Goal: Task Accomplishment & Management: Use online tool/utility

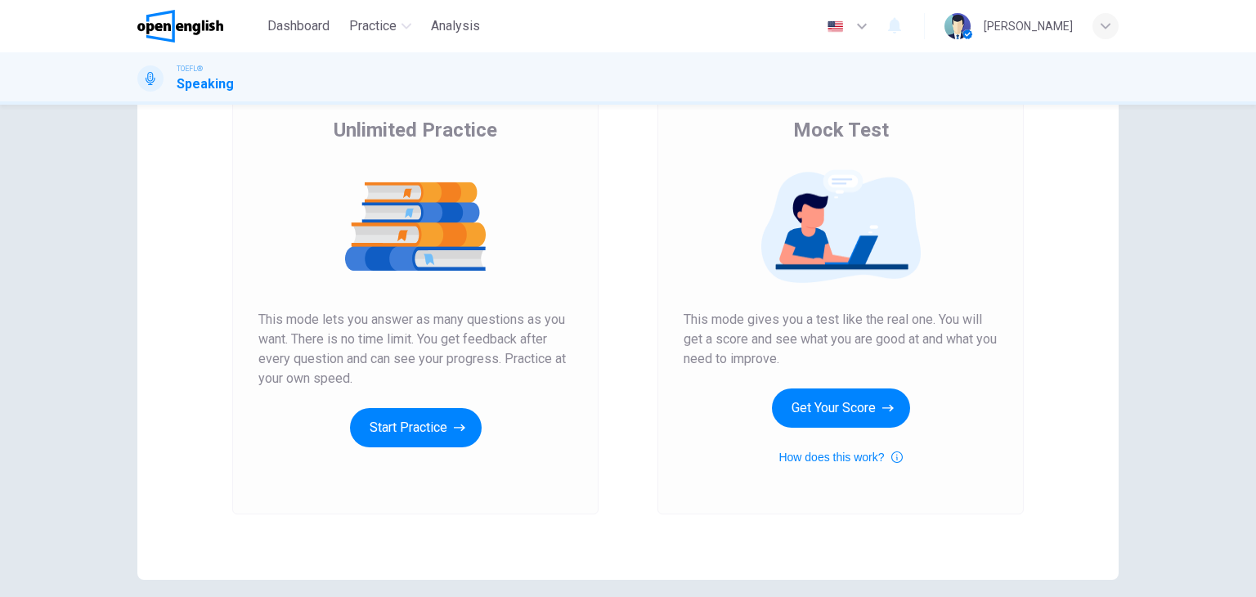
scroll to position [128, 0]
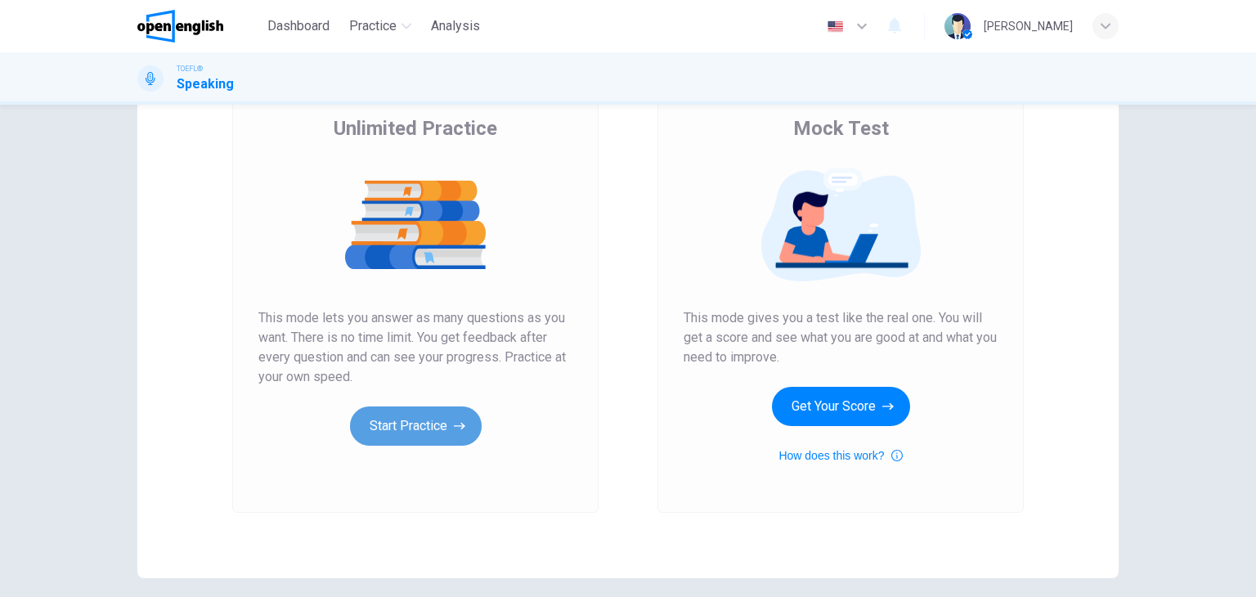
click at [440, 426] on button "Start Practice" at bounding box center [416, 425] width 132 height 39
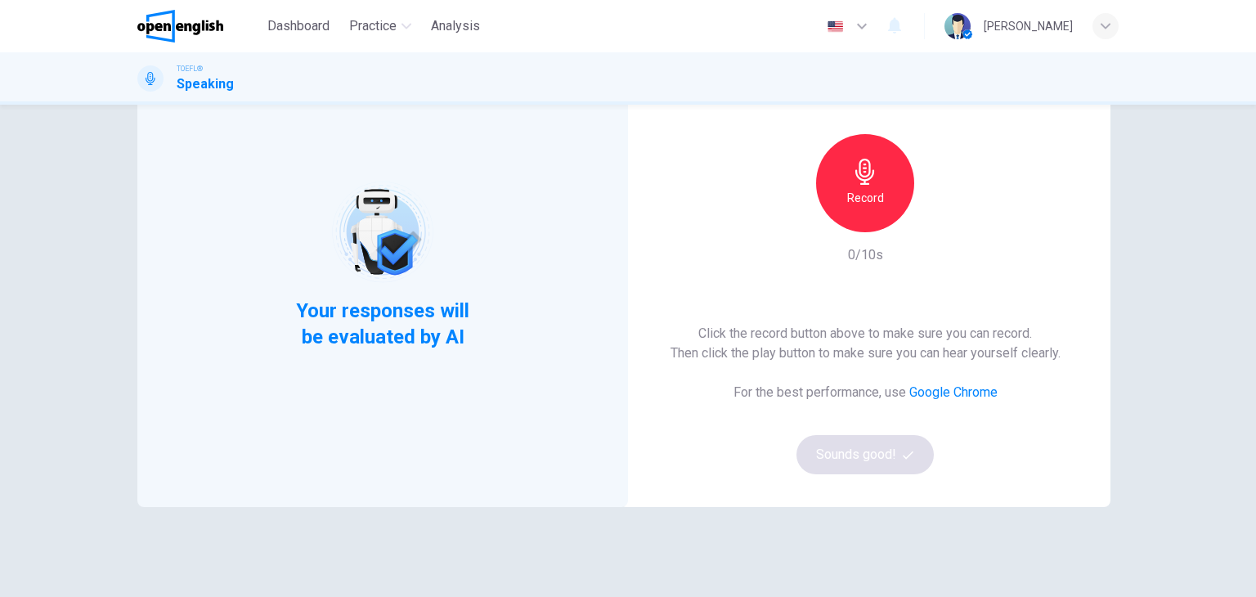
scroll to position [117, 0]
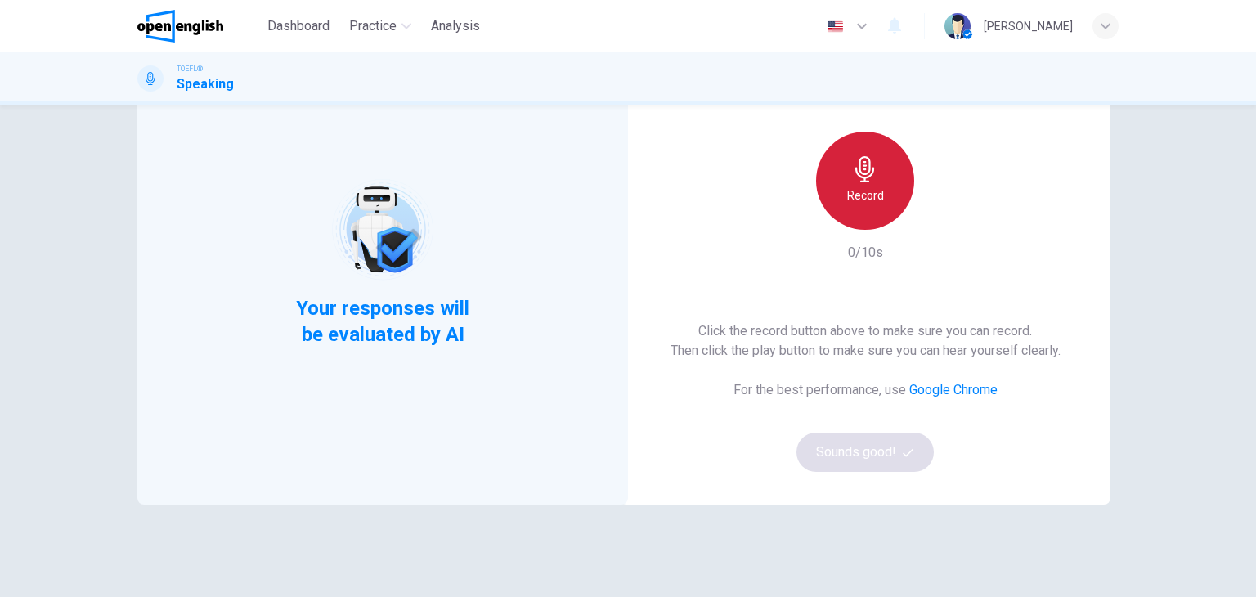
click at [876, 194] on h6 "Record" at bounding box center [865, 196] width 37 height 20
click at [876, 194] on div "Stop" at bounding box center [865, 181] width 98 height 98
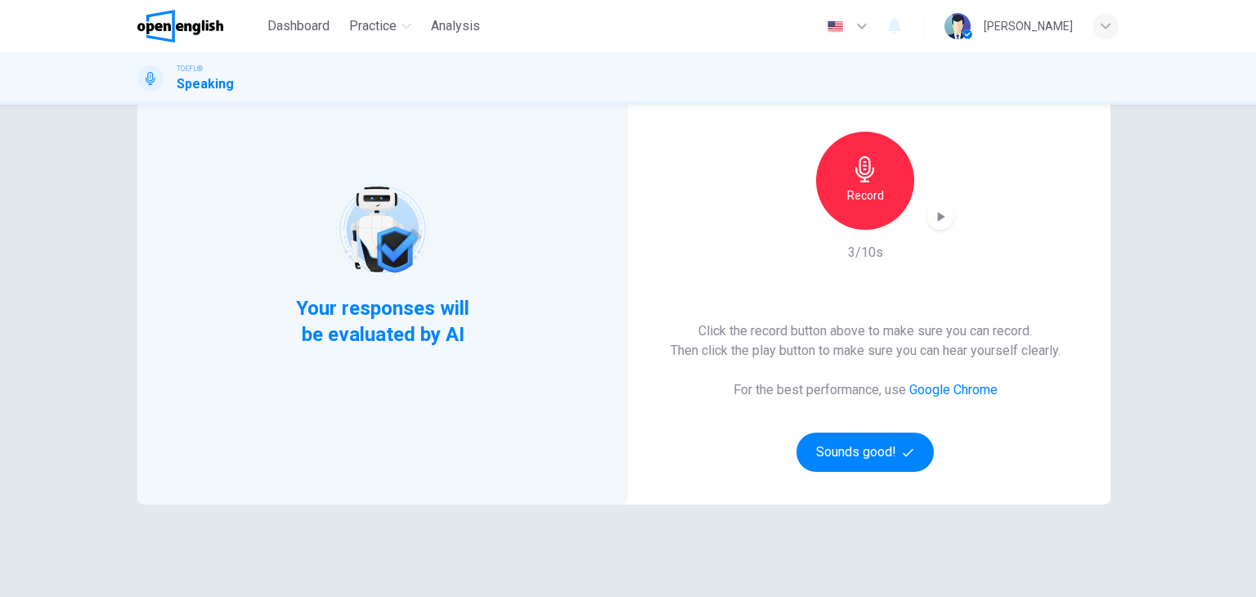
click at [942, 210] on icon "button" at bounding box center [940, 217] width 16 height 16
click at [854, 445] on button "Sounds good!" at bounding box center [865, 452] width 137 height 39
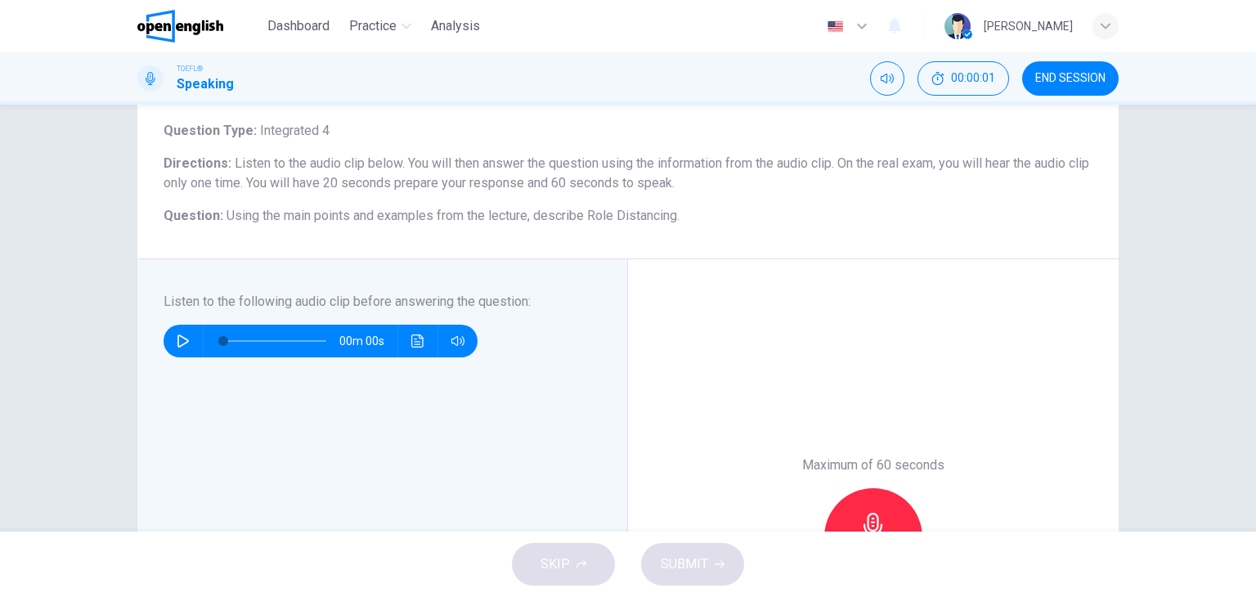
scroll to position [95, 0]
click at [177, 336] on icon "button" at bounding box center [183, 341] width 13 height 13
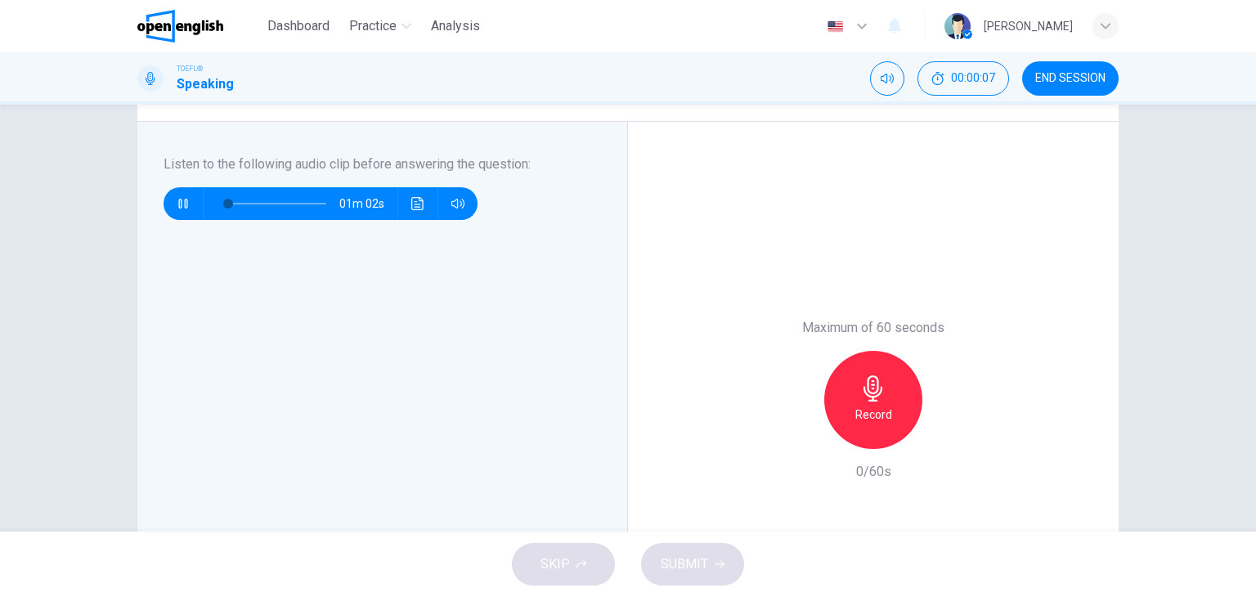
scroll to position [222, 0]
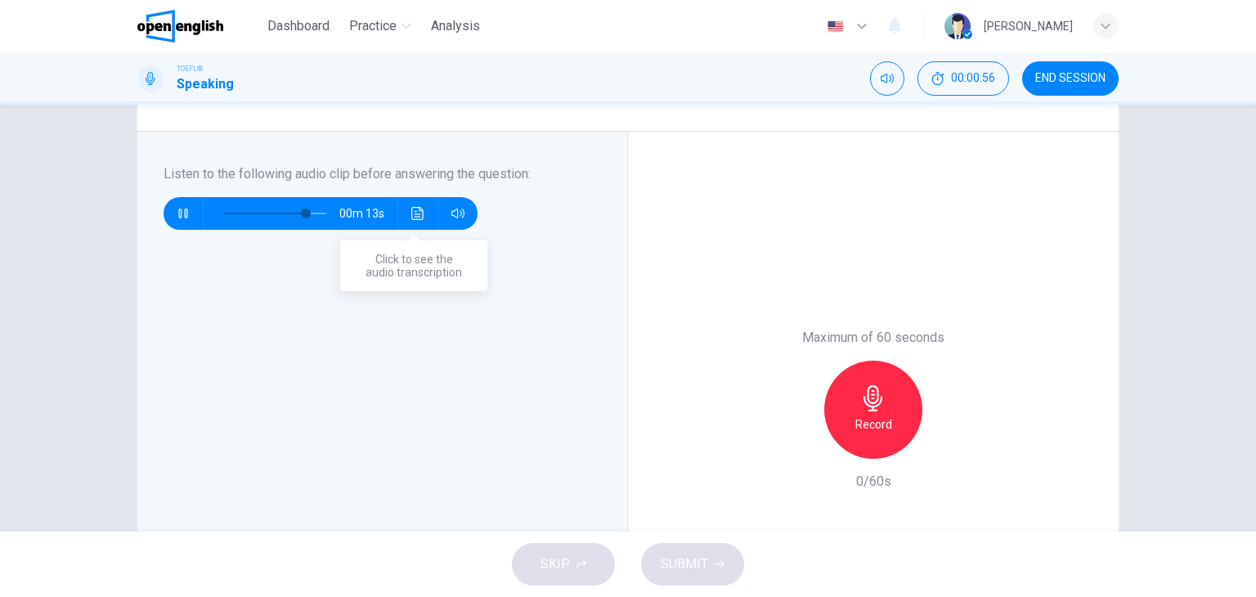
click at [420, 212] on icon "Click to see the audio transcription" at bounding box center [417, 213] width 13 height 13
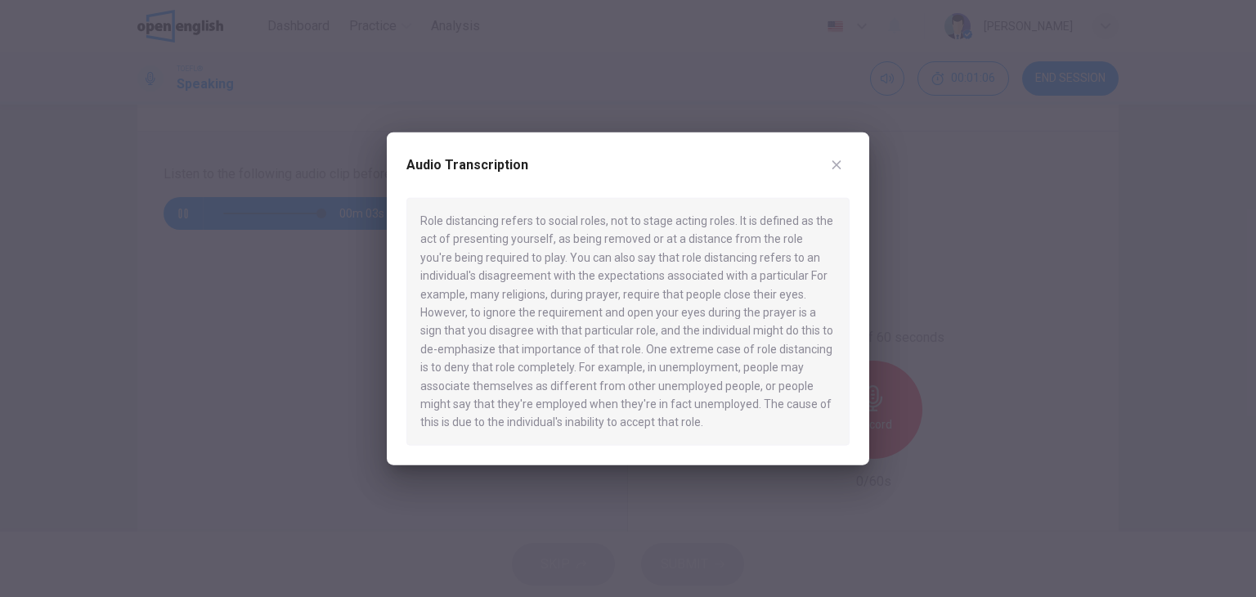
drag, startPoint x: 616, startPoint y: 424, endPoint x: 604, endPoint y: 423, distance: 11.6
click at [604, 423] on div "Role distancing refers to social roles, not to stage acting roles. It is define…" at bounding box center [627, 322] width 443 height 248
drag, startPoint x: 604, startPoint y: 423, endPoint x: 492, endPoint y: 353, distance: 132.6
click at [492, 353] on div "Role distancing refers to social roles, not to stage acting roles. It is define…" at bounding box center [627, 322] width 443 height 248
type input "*"
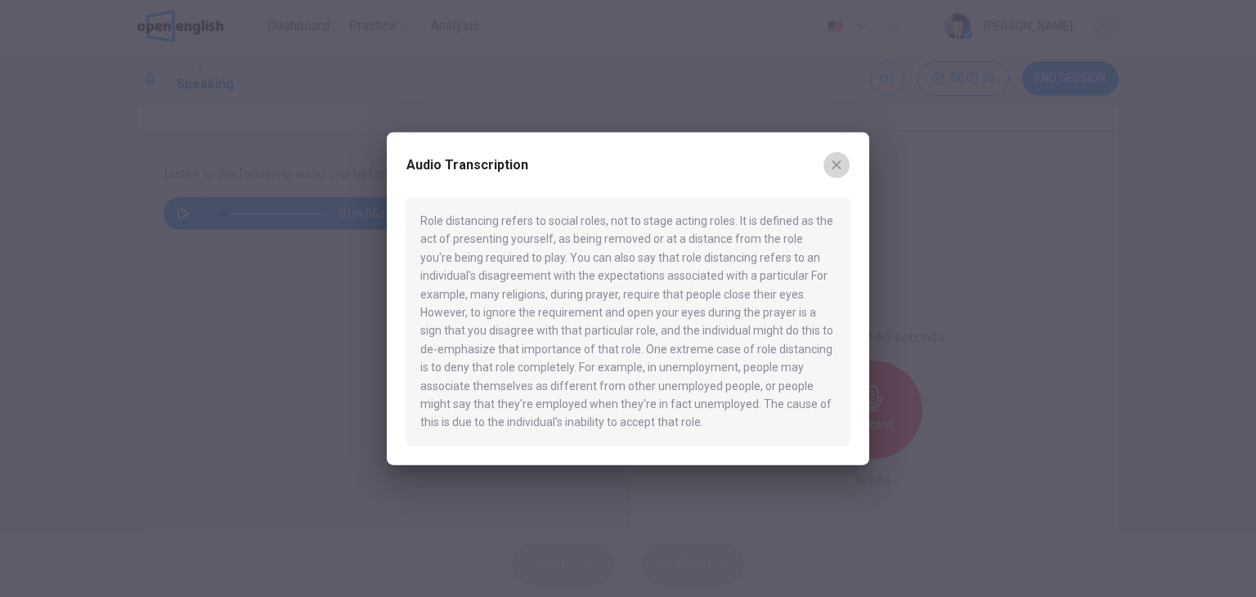
click at [837, 171] on button "button" at bounding box center [837, 165] width 26 height 26
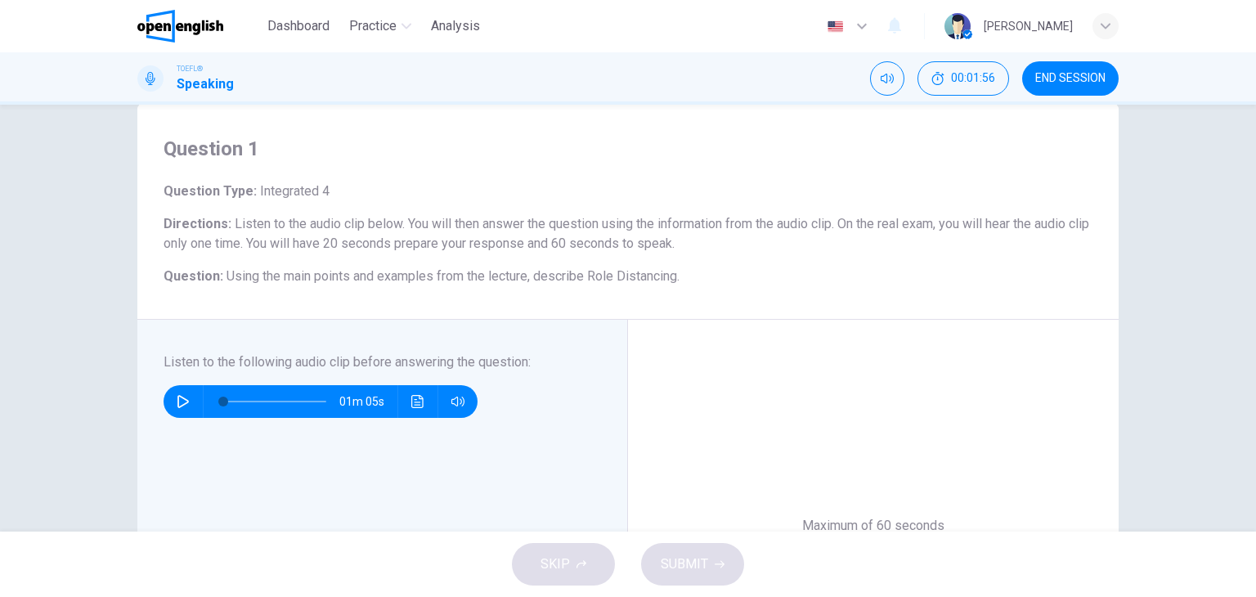
scroll to position [35, 0]
click at [406, 400] on button "Click to see the audio transcription" at bounding box center [418, 400] width 26 height 33
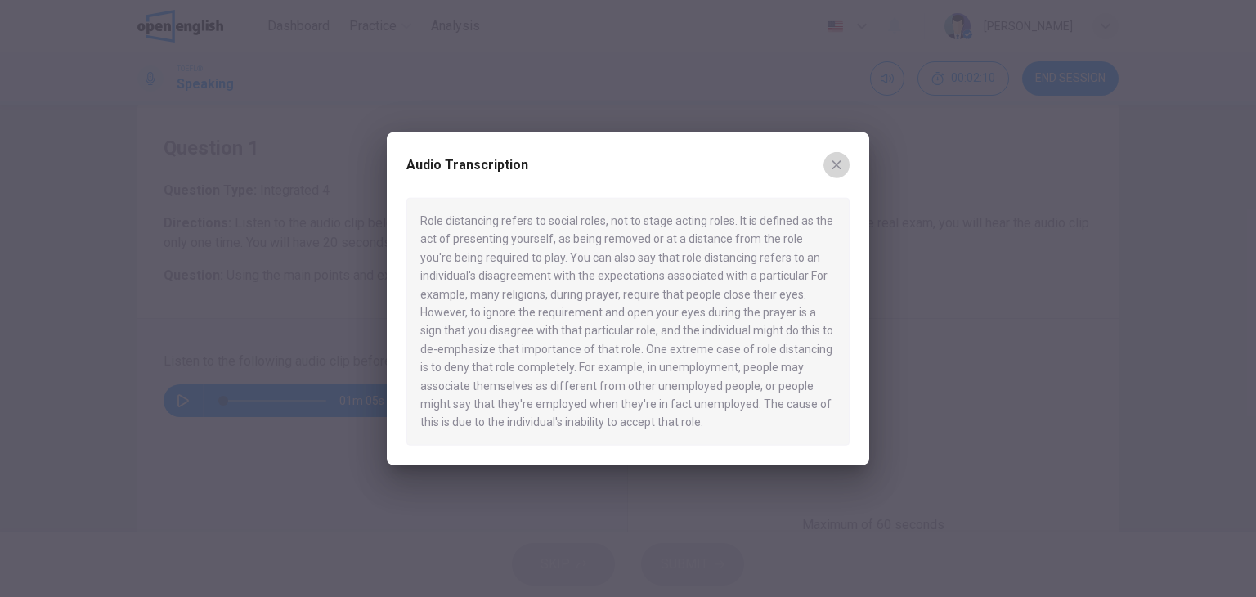
click at [841, 172] on button "button" at bounding box center [837, 165] width 26 height 26
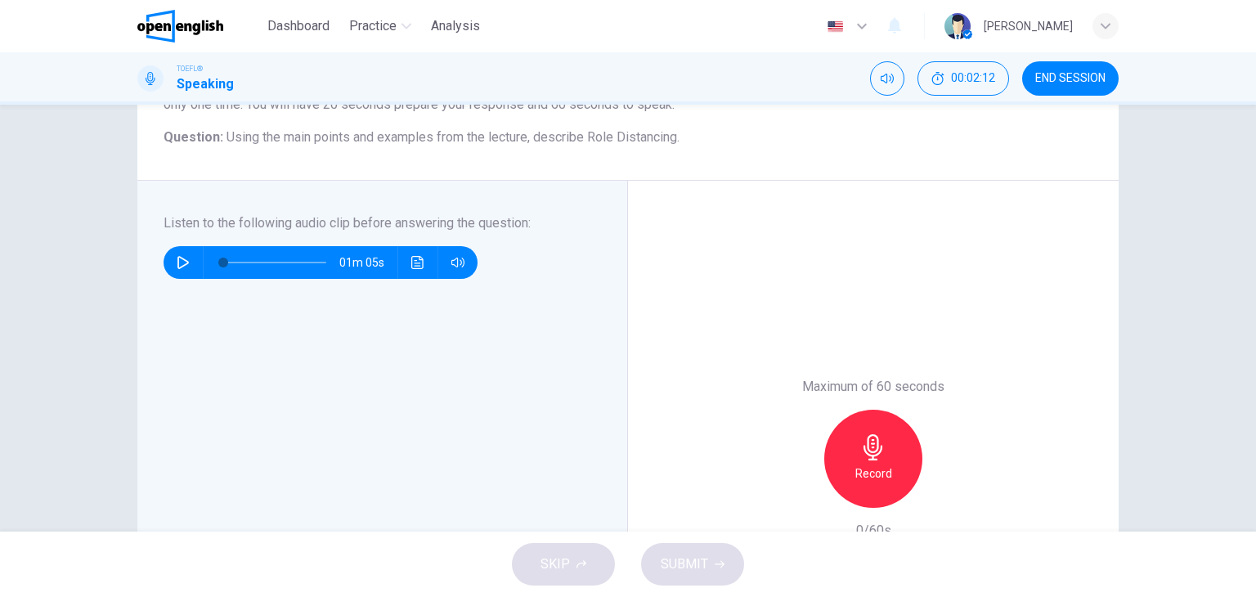
scroll to position [219, 0]
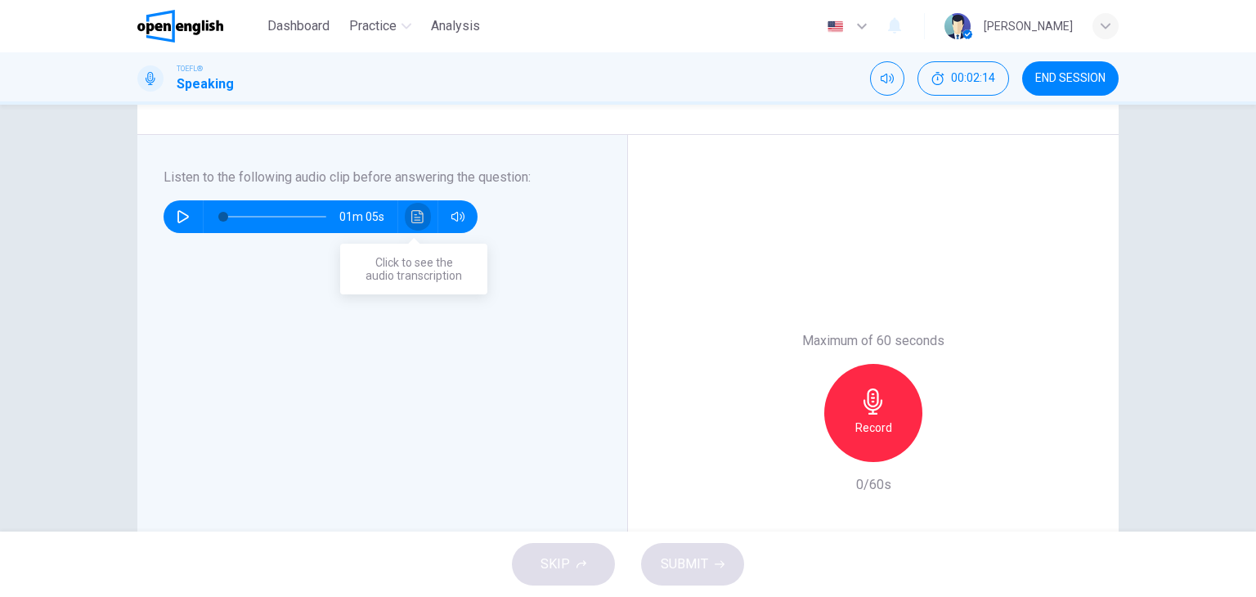
click at [407, 226] on button "Click to see the audio transcription" at bounding box center [418, 216] width 26 height 33
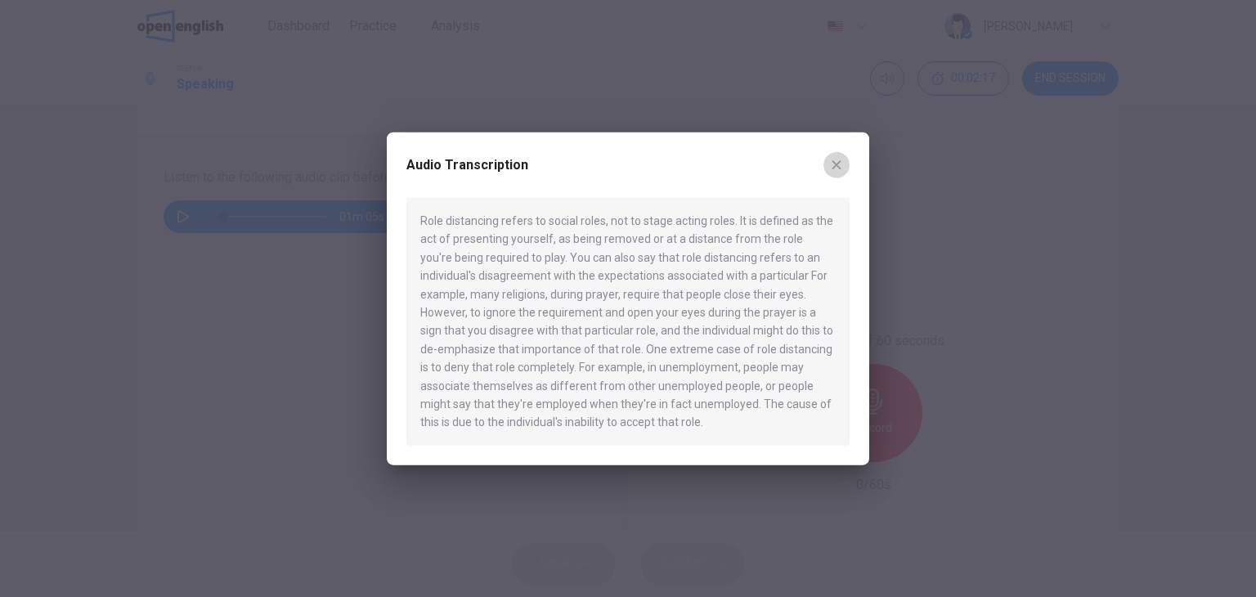
click at [844, 159] on button "button" at bounding box center [837, 165] width 26 height 26
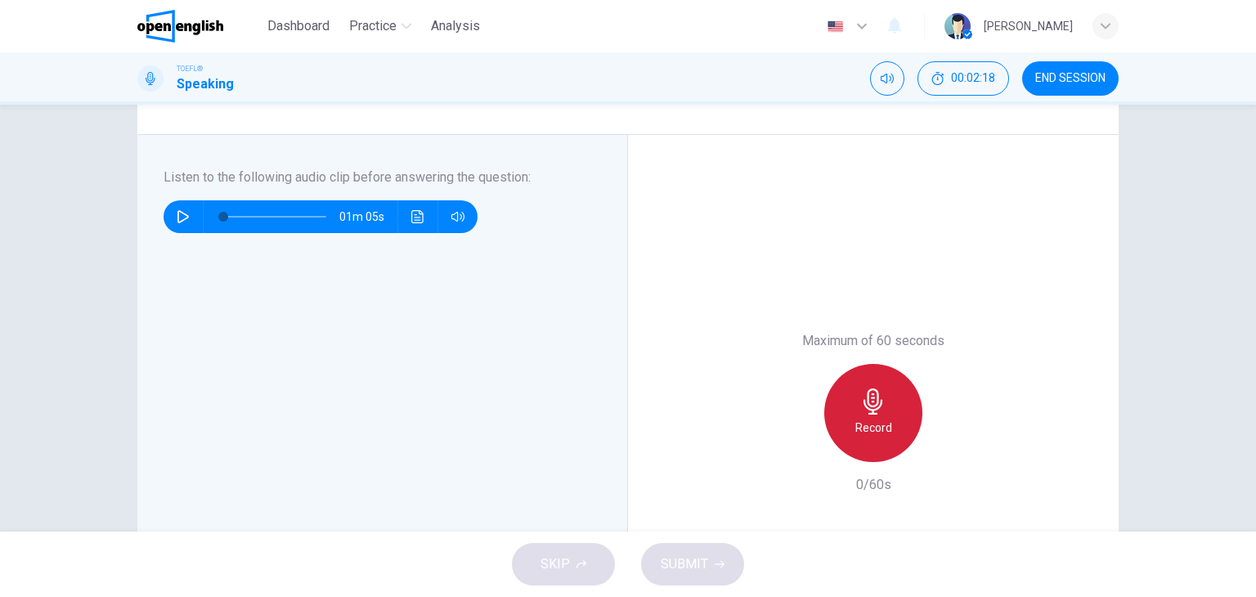
click at [886, 412] on div "Record" at bounding box center [873, 413] width 98 height 98
click at [886, 412] on div "Stop" at bounding box center [873, 413] width 98 height 98
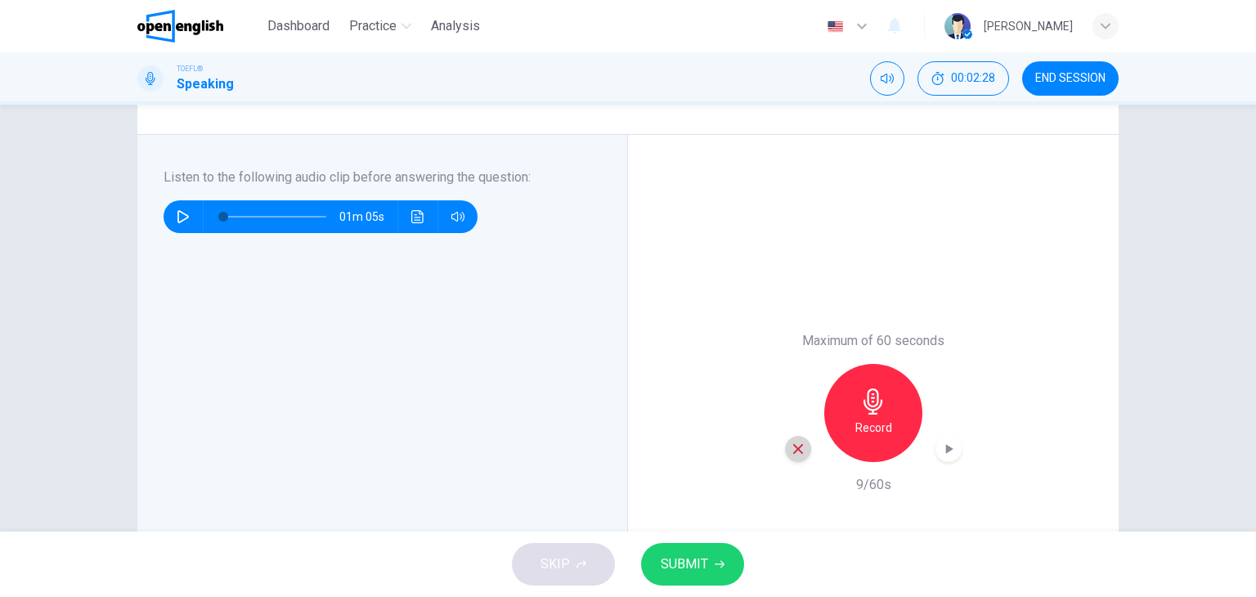
click at [797, 452] on icon "button" at bounding box center [798, 449] width 10 height 10
click at [875, 418] on h6 "Record" at bounding box center [873, 428] width 37 height 20
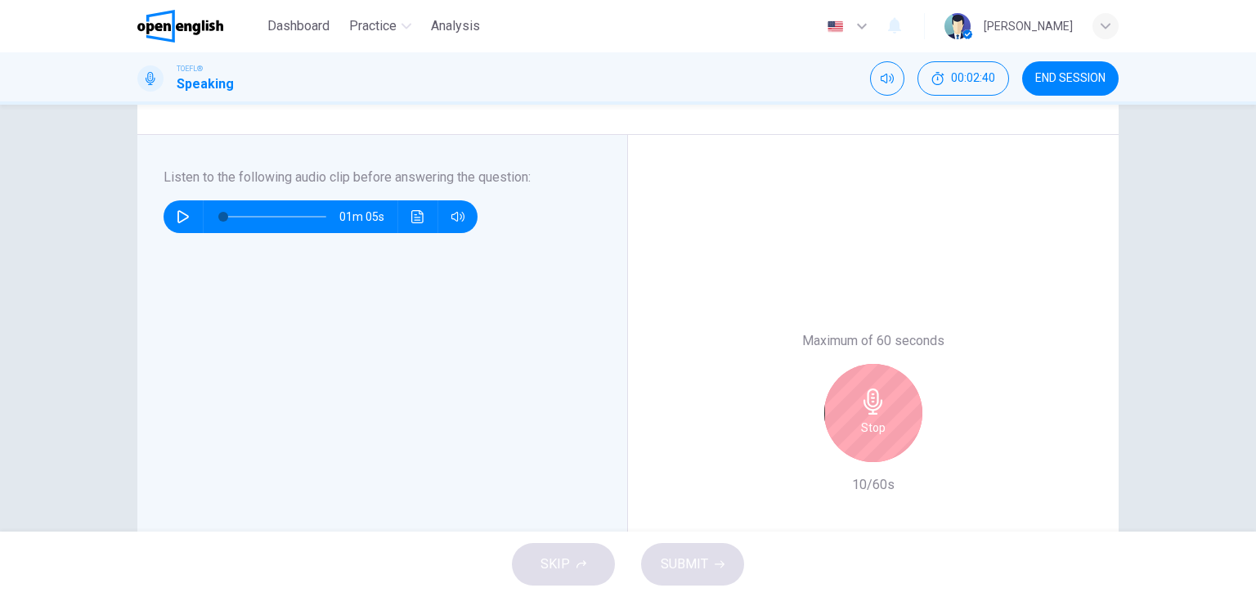
click at [875, 418] on h6 "Stop" at bounding box center [873, 428] width 25 height 20
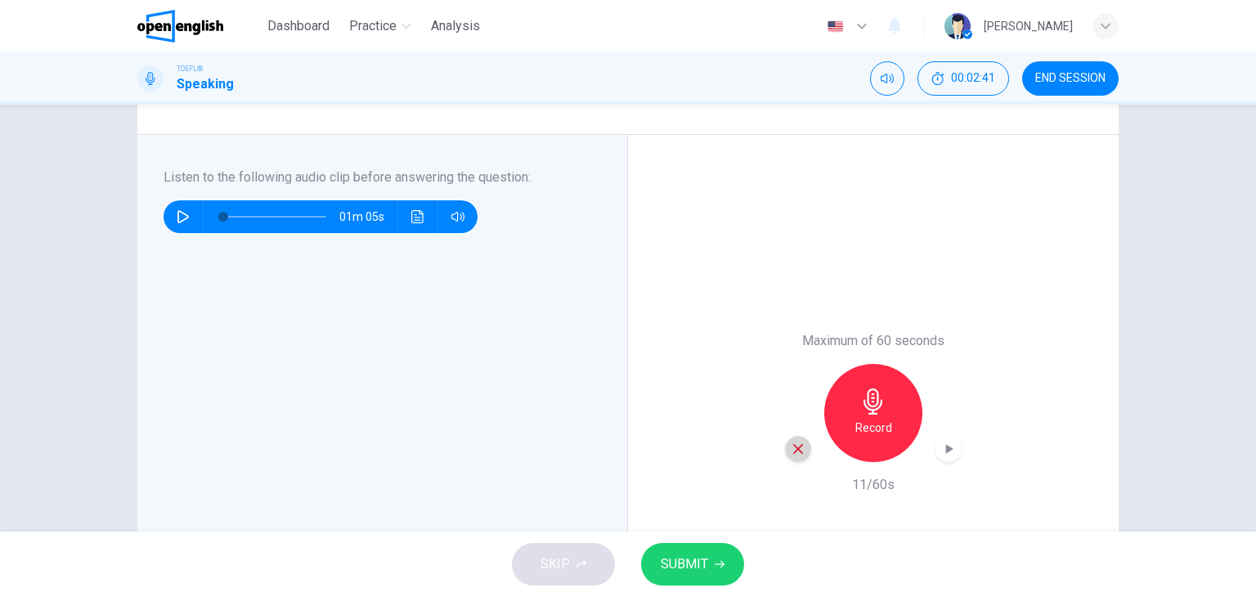
click at [793, 449] on icon "button" at bounding box center [798, 449] width 10 height 10
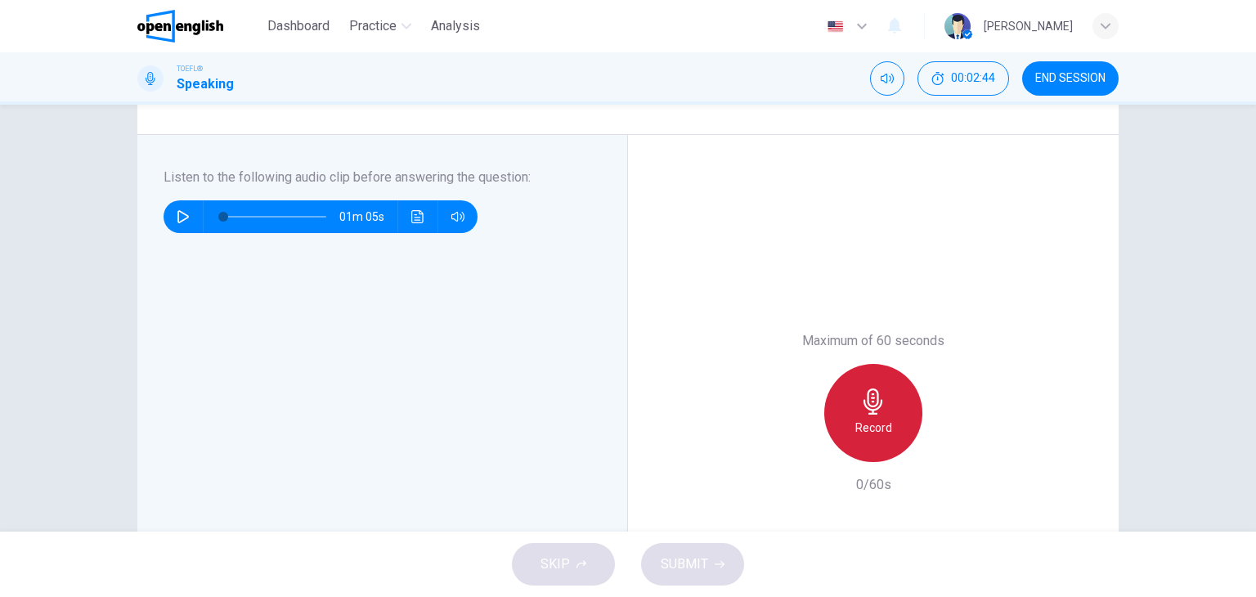
click at [878, 423] on h6 "Record" at bounding box center [873, 428] width 37 height 20
click at [878, 423] on h6 "Stop" at bounding box center [873, 428] width 25 height 20
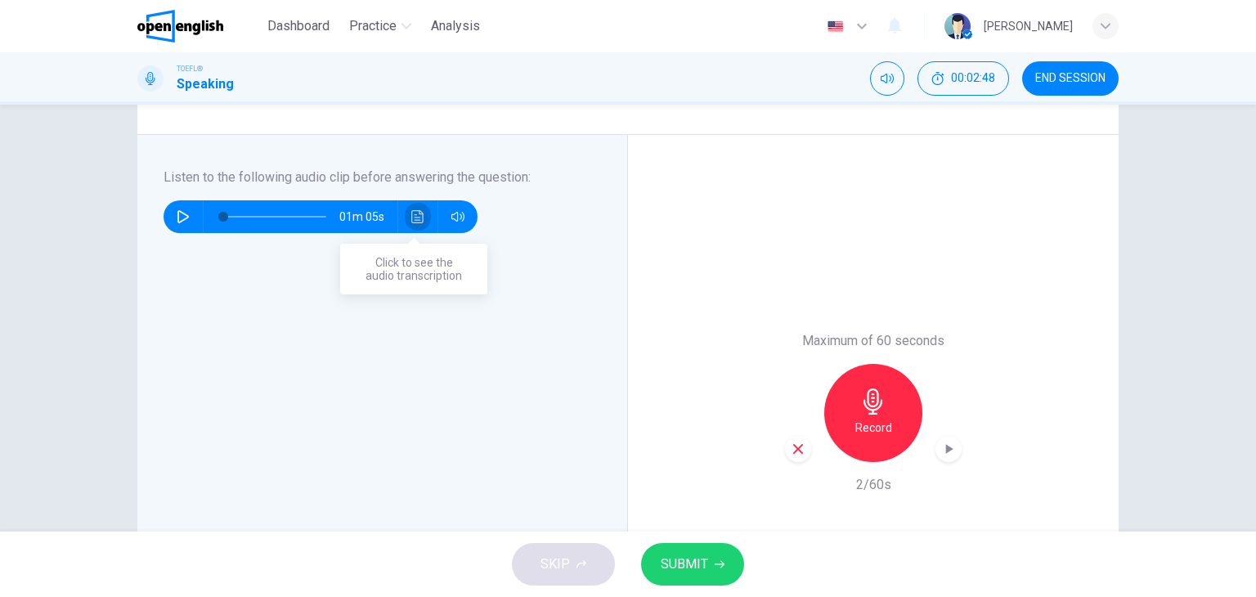
click at [412, 217] on icon "Click to see the audio transcription" at bounding box center [417, 216] width 13 height 13
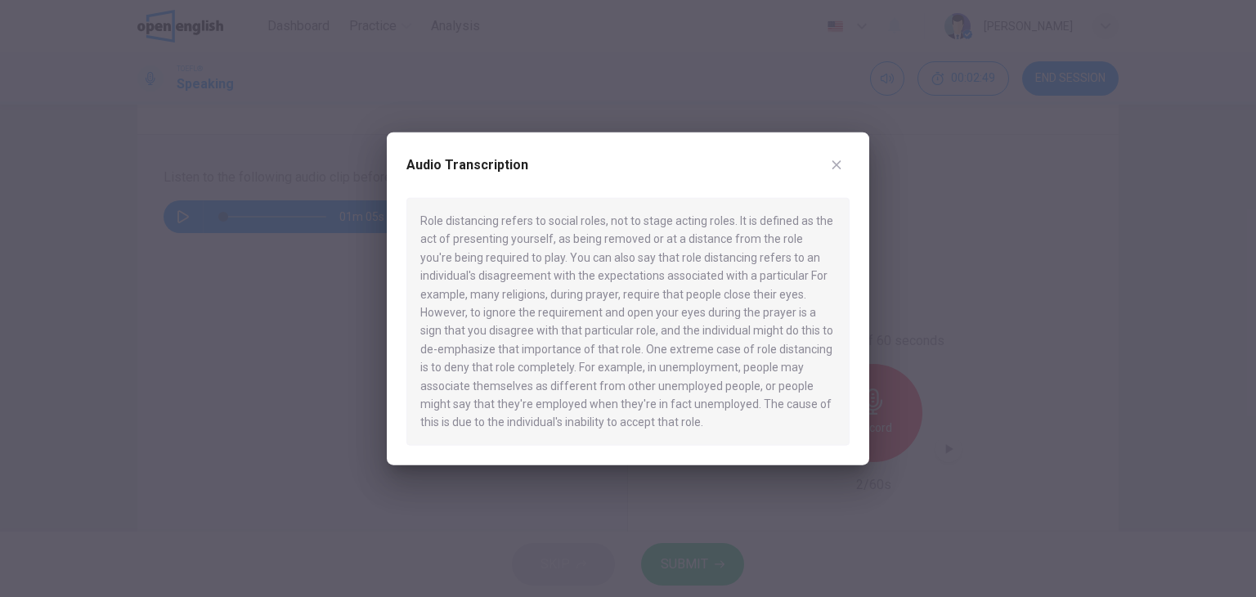
click at [838, 164] on icon "button" at bounding box center [836, 165] width 13 height 13
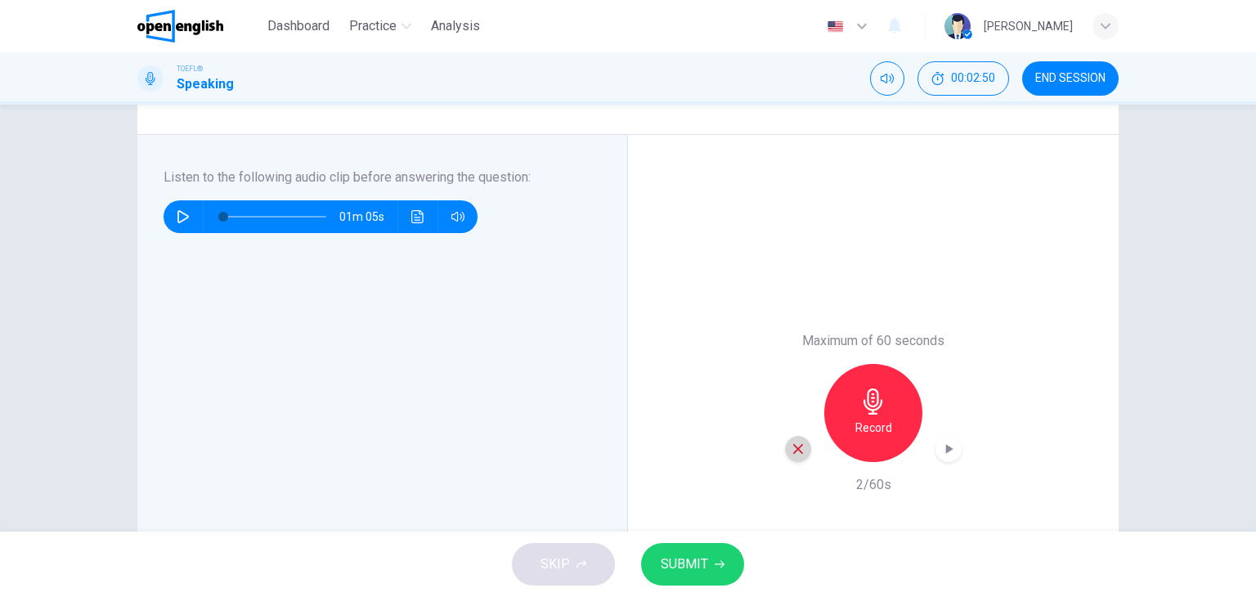
click at [800, 451] on icon "button" at bounding box center [798, 449] width 15 height 15
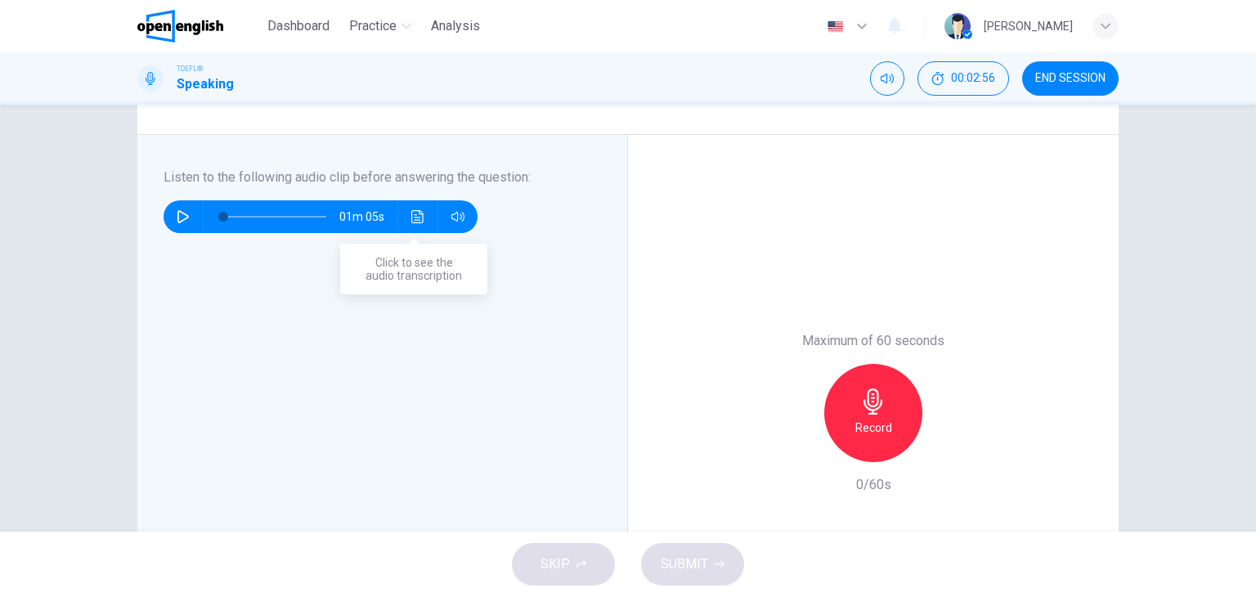
click at [412, 210] on icon "Click to see the audio transcription" at bounding box center [417, 216] width 13 height 13
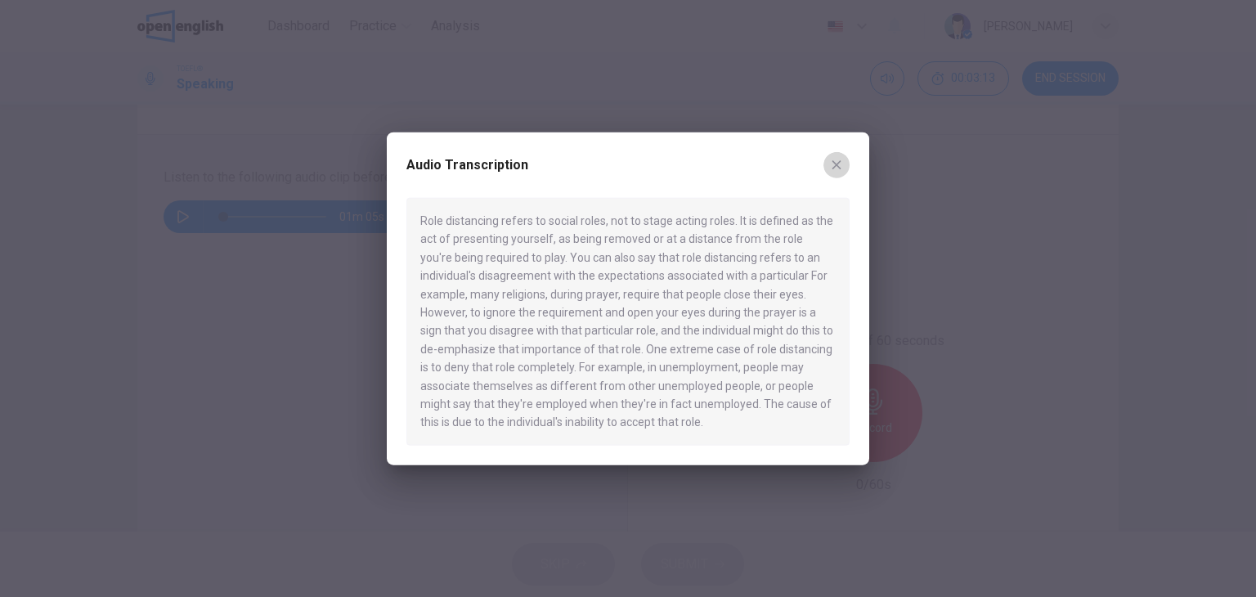
click at [848, 162] on button "button" at bounding box center [837, 165] width 26 height 26
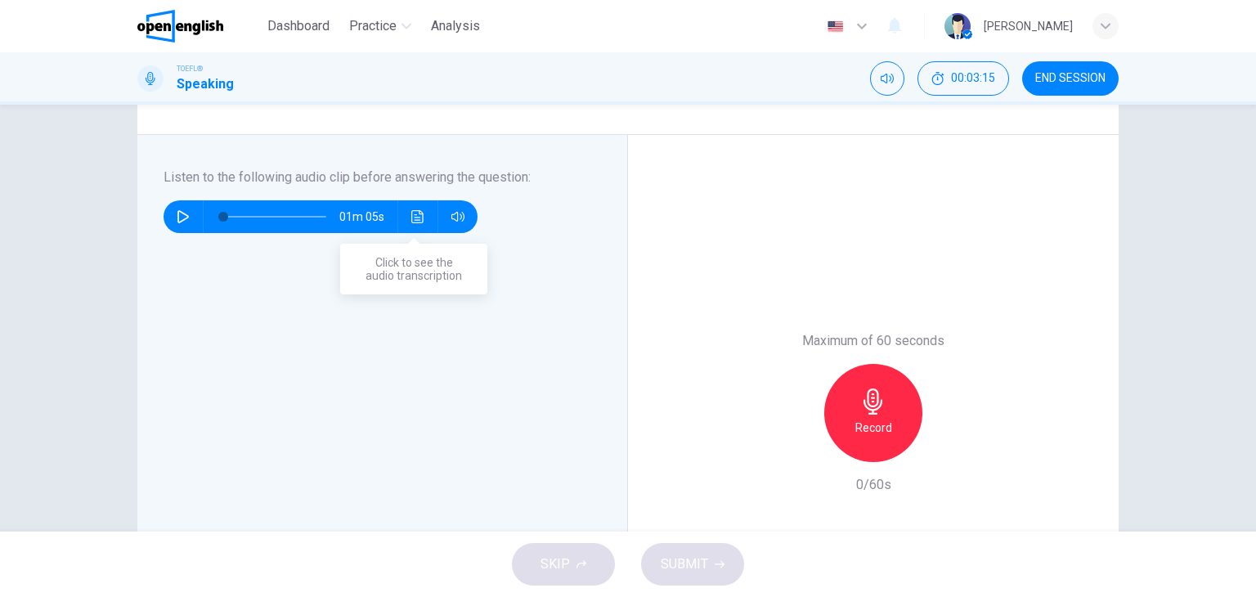
click at [415, 223] on button "Click to see the audio transcription" at bounding box center [418, 216] width 26 height 33
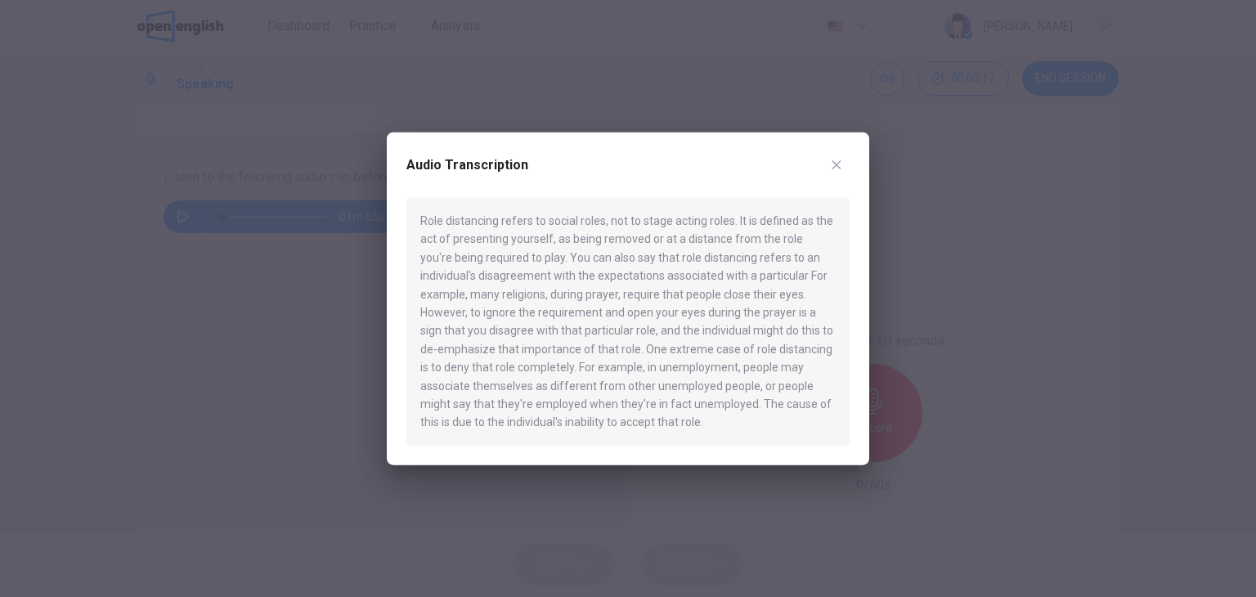
click at [841, 157] on button "button" at bounding box center [837, 165] width 26 height 26
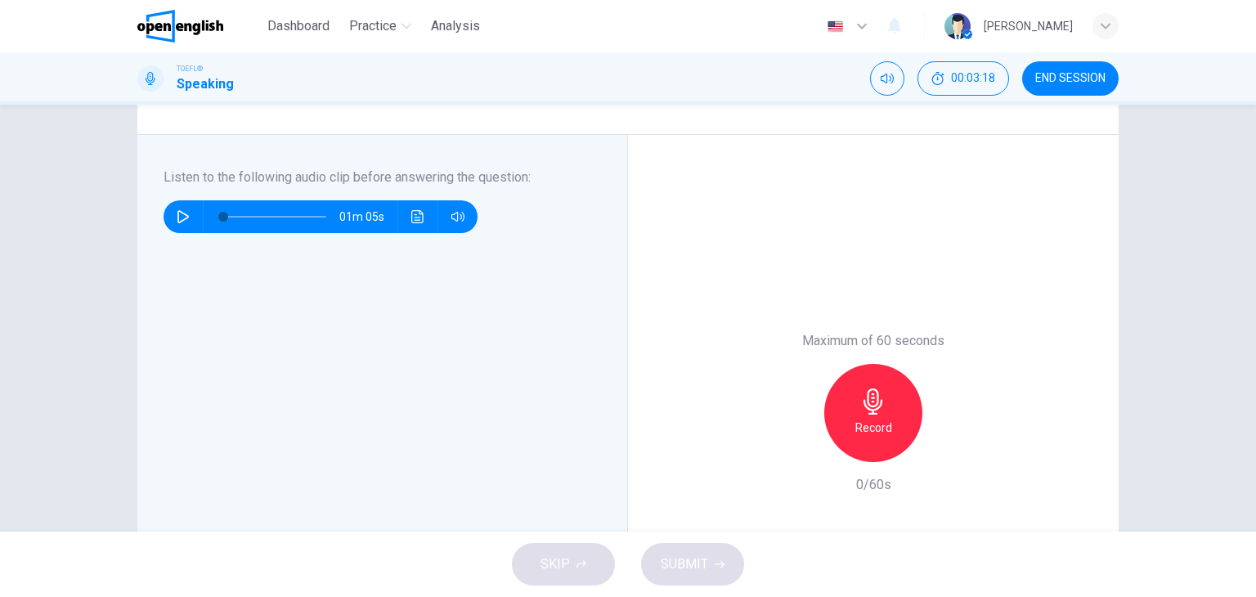
click at [911, 406] on div "Record" at bounding box center [873, 413] width 98 height 98
click at [911, 406] on div "Stop" at bounding box center [873, 413] width 98 height 98
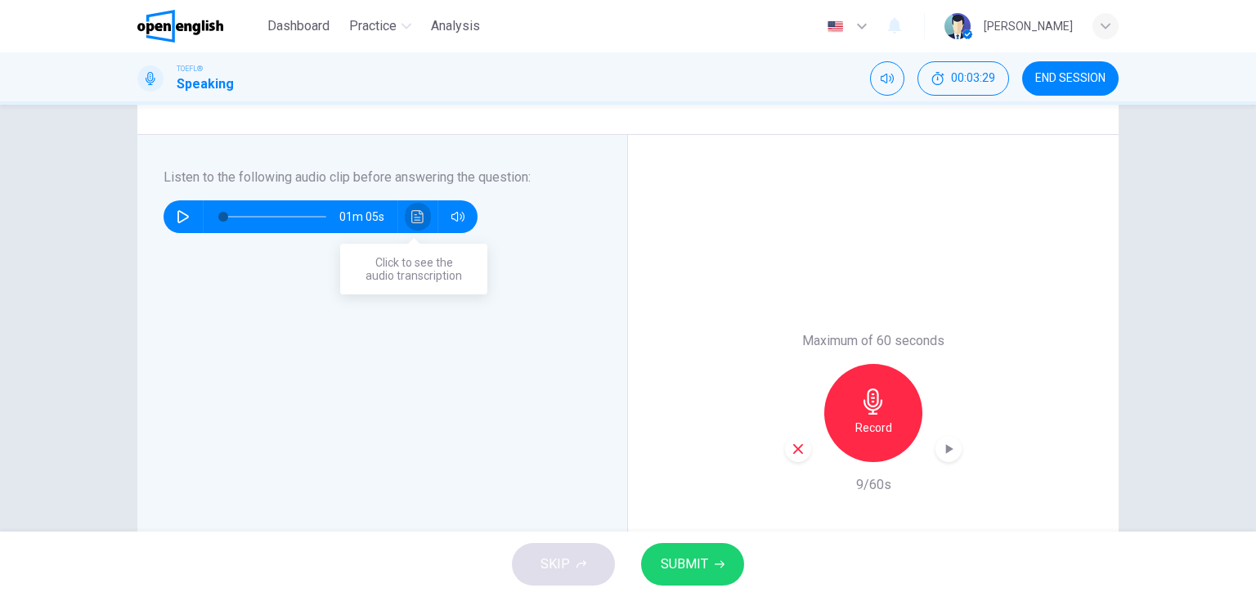
click at [410, 224] on button "Click to see the audio transcription" at bounding box center [418, 216] width 26 height 33
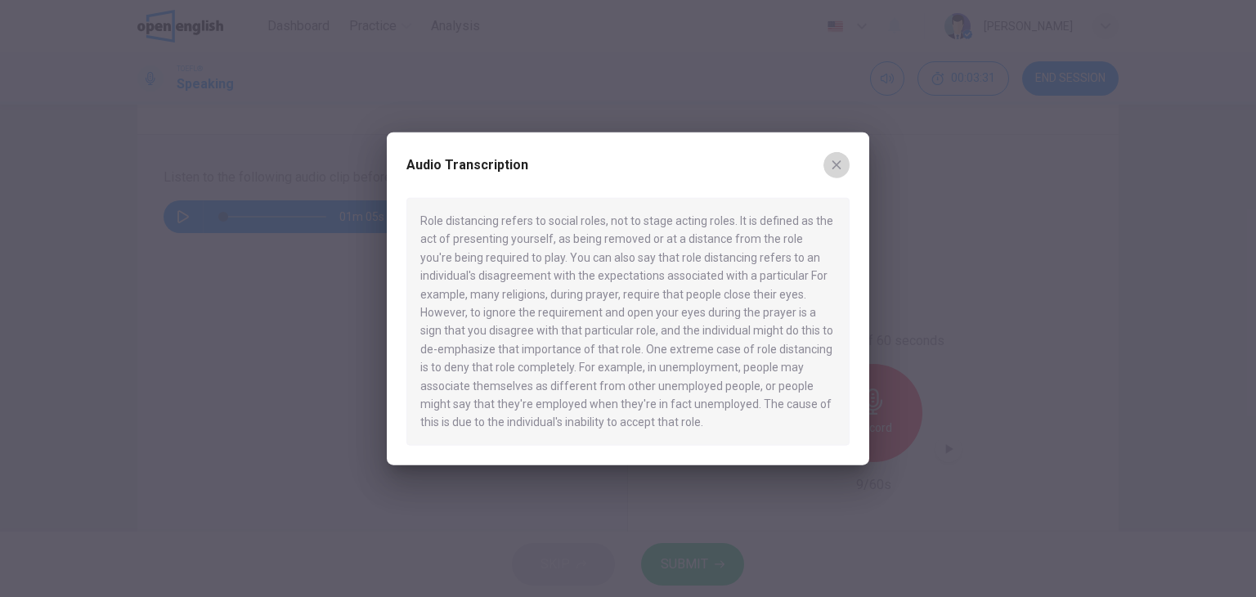
click at [837, 160] on icon "button" at bounding box center [836, 165] width 13 height 13
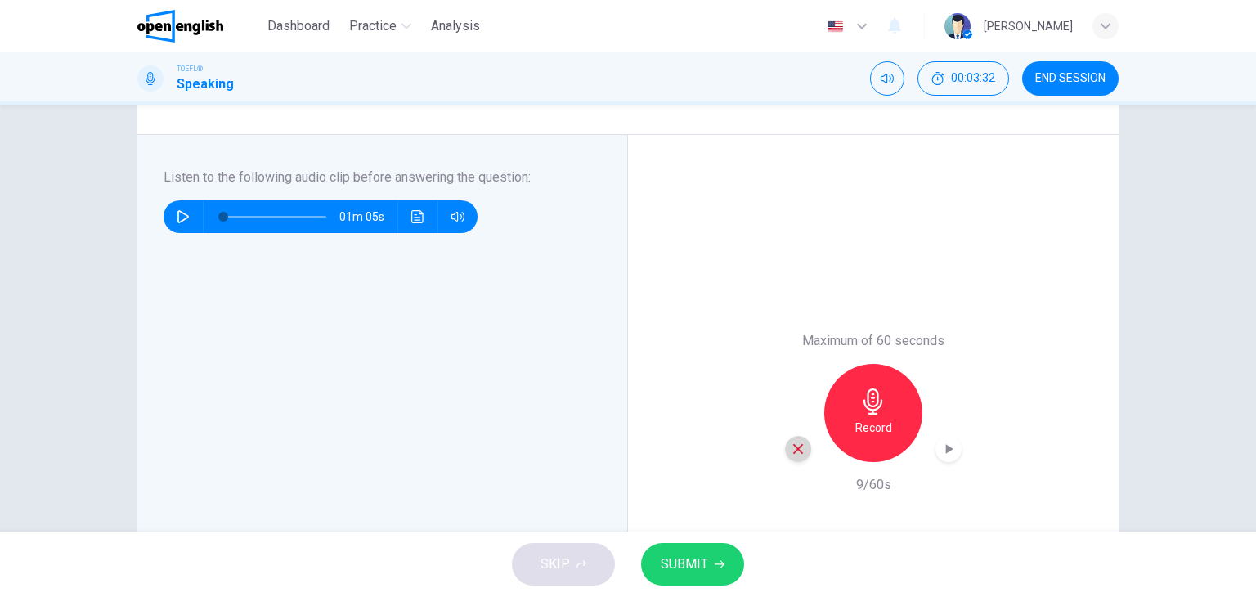
click at [798, 455] on icon "button" at bounding box center [798, 449] width 15 height 15
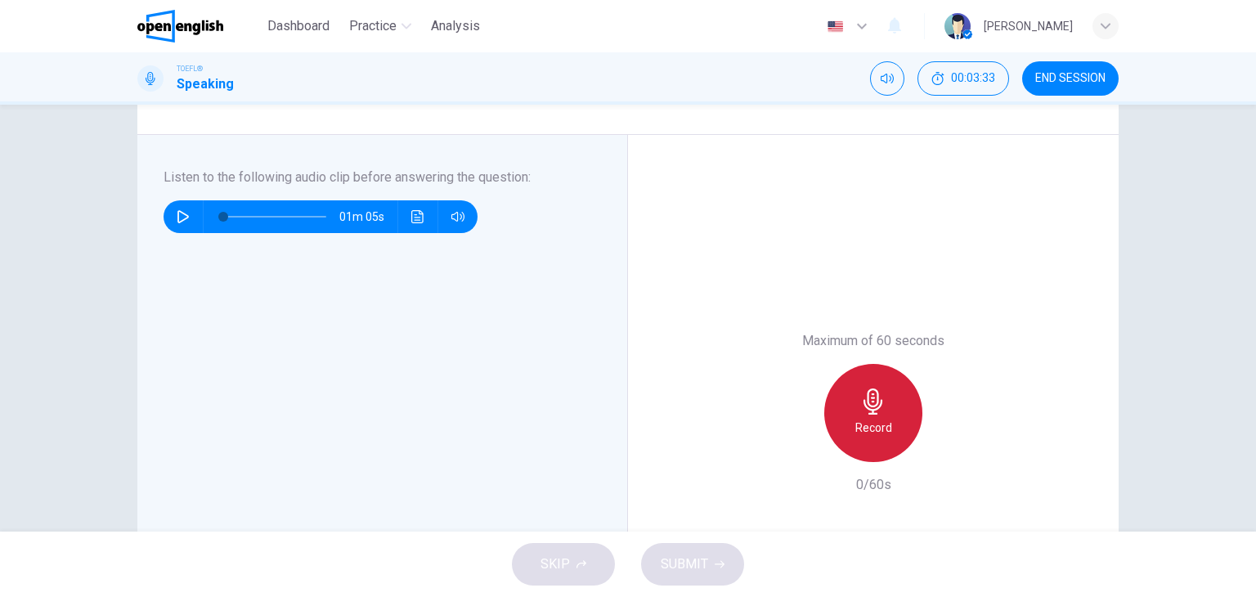
click at [887, 403] on div "Record" at bounding box center [873, 413] width 98 height 98
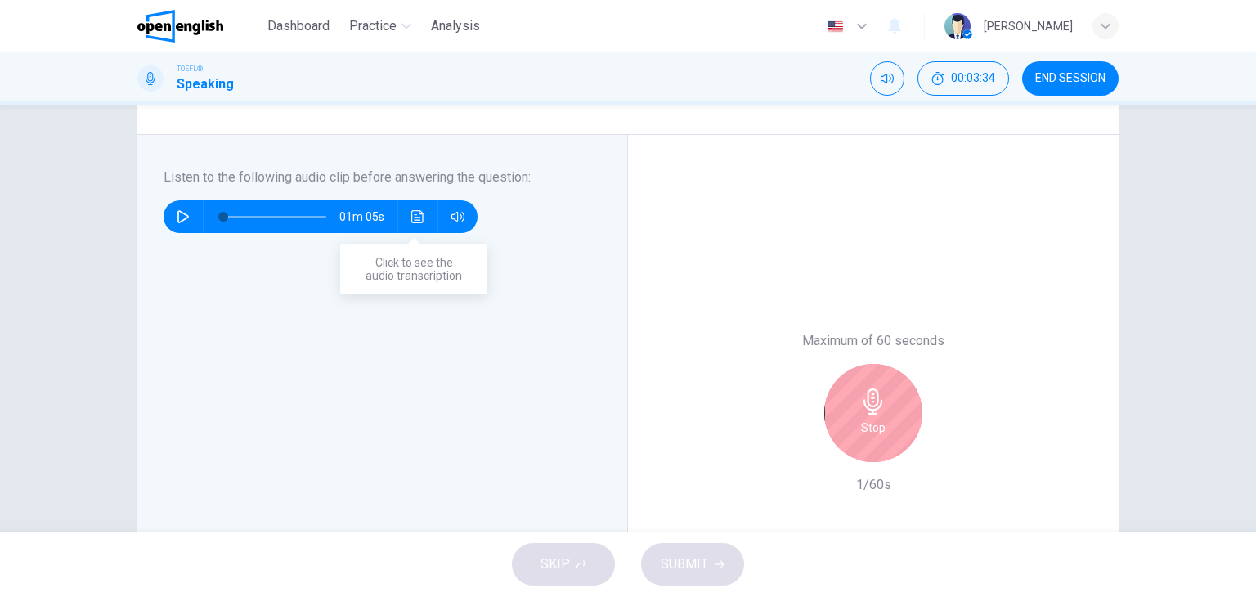
click at [422, 219] on button "Click to see the audio transcription" at bounding box center [418, 216] width 26 height 33
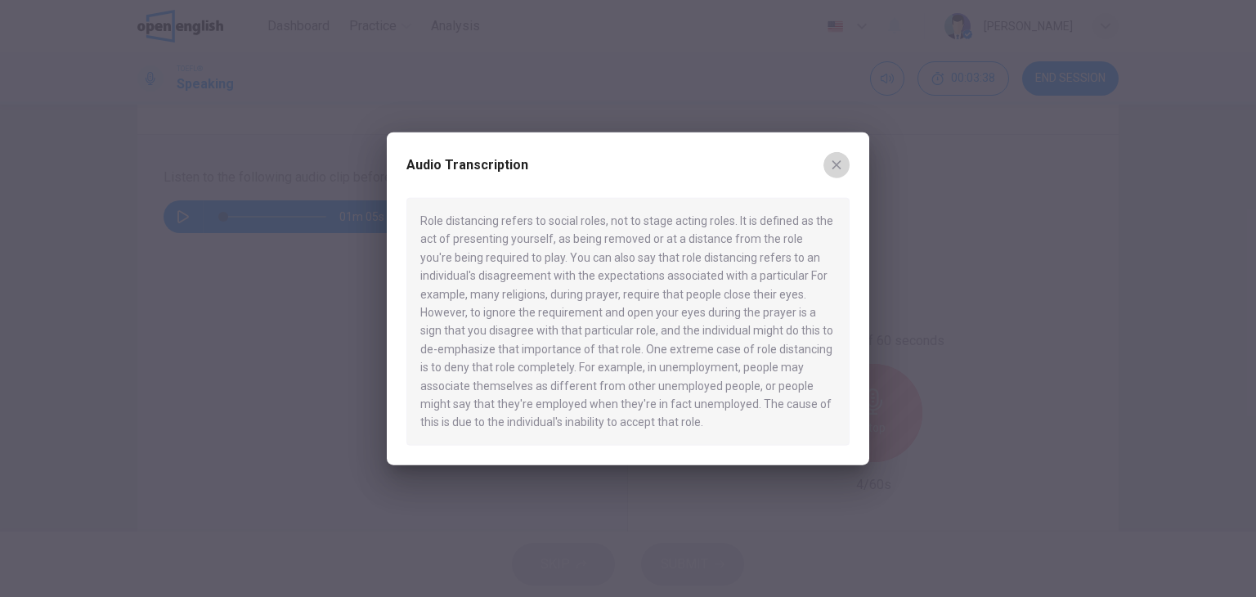
click at [845, 158] on button "button" at bounding box center [837, 165] width 26 height 26
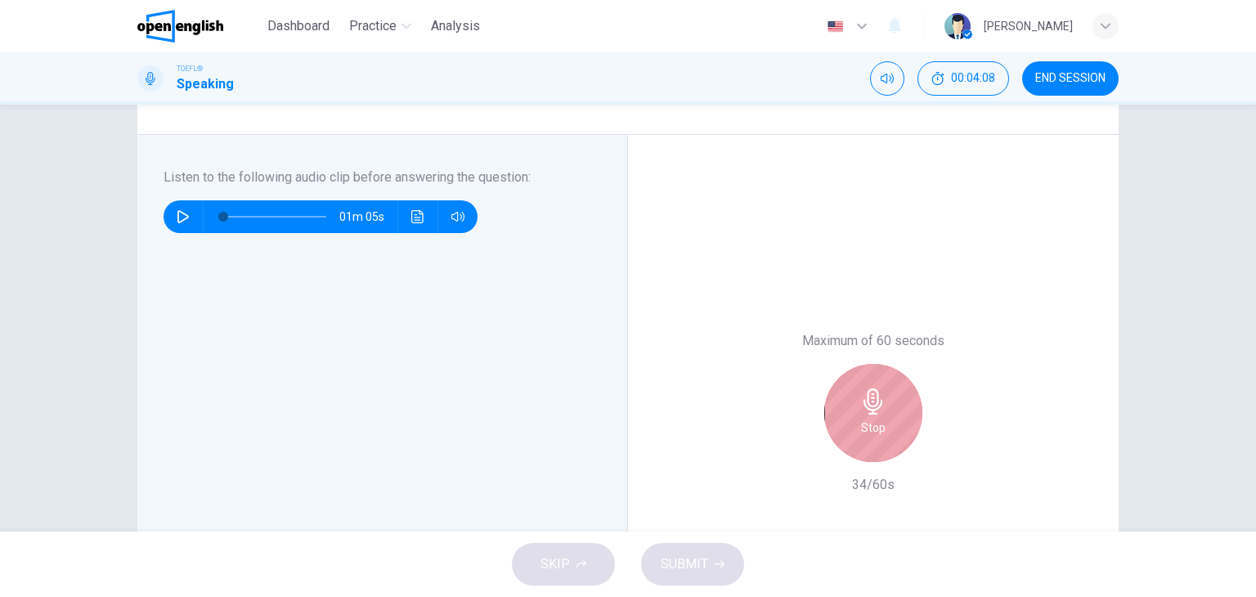
click at [860, 406] on icon "button" at bounding box center [873, 401] width 26 height 26
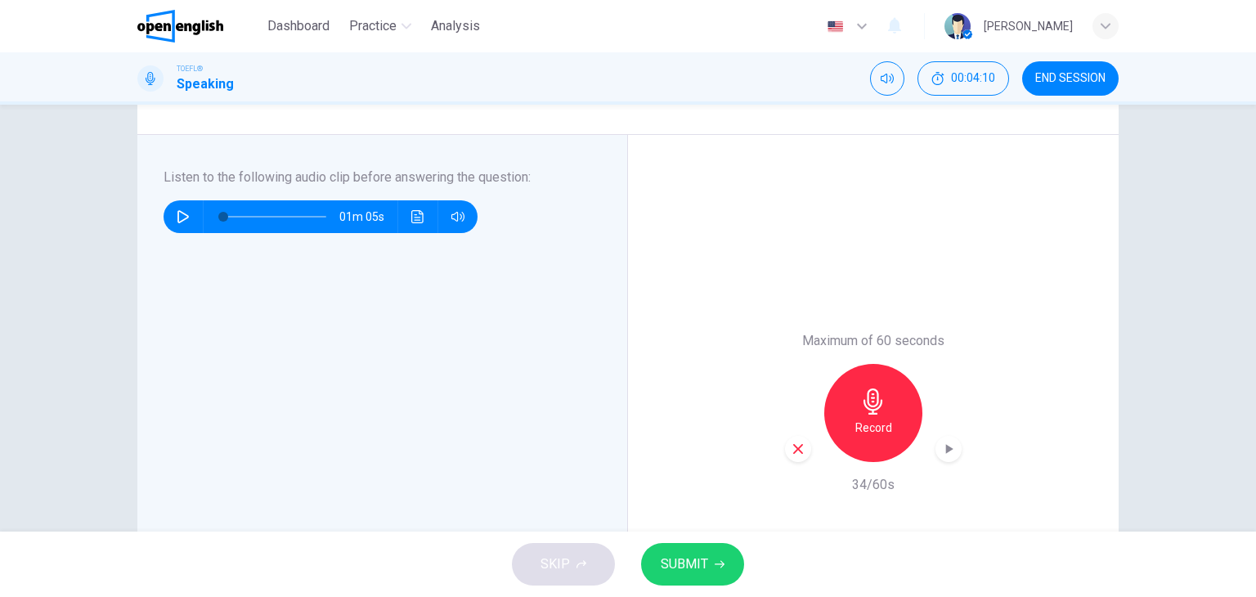
click at [793, 451] on icon "button" at bounding box center [798, 449] width 10 height 10
